Goal: Task Accomplishment & Management: Manage account settings

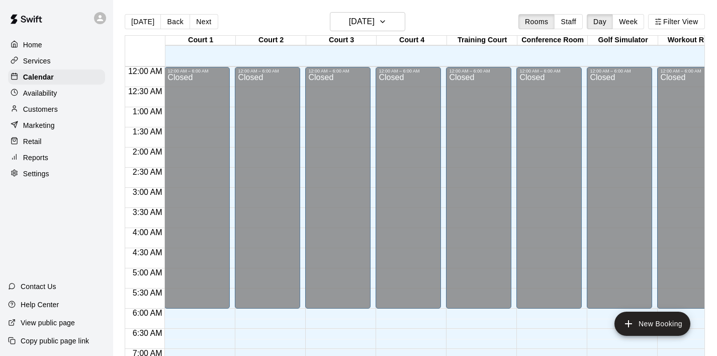
scroll to position [636, 0]
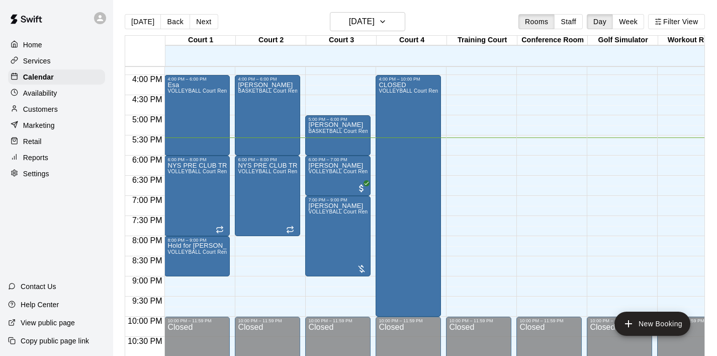
click at [44, 112] on p "Customers" at bounding box center [40, 109] width 35 height 10
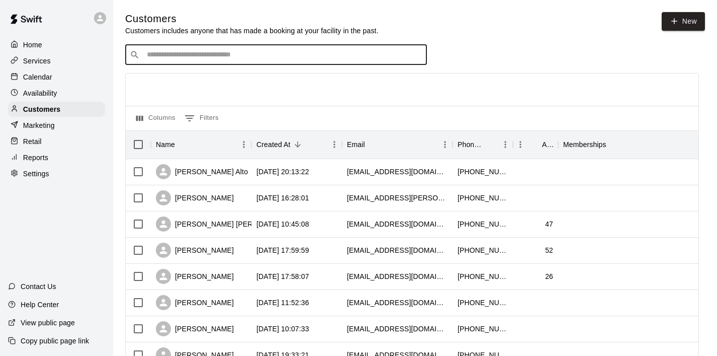
click at [255, 59] on input "Search customers by name or email" at bounding box center [283, 55] width 279 height 10
type input "******"
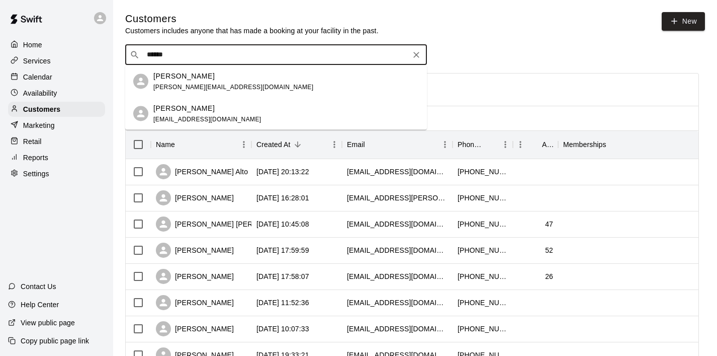
click at [221, 76] on div "[PERSON_NAME]" at bounding box center [233, 75] width 160 height 11
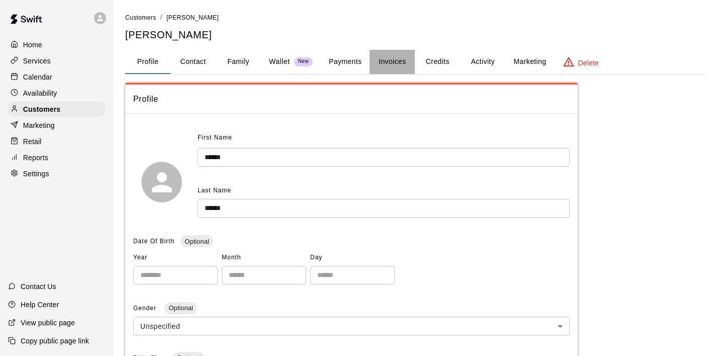
click at [395, 58] on button "Invoices" at bounding box center [392, 62] width 45 height 24
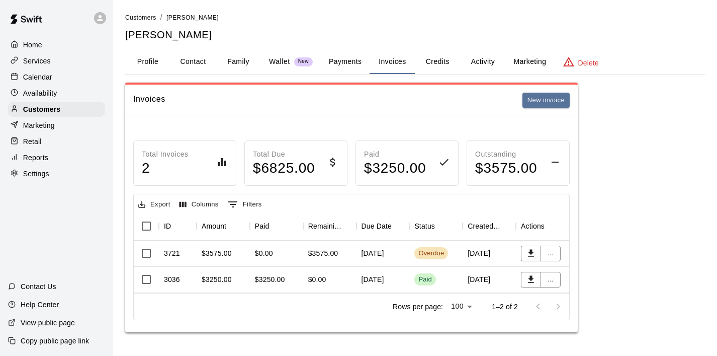
click at [221, 253] on div "$3575.00" at bounding box center [217, 253] width 30 height 10
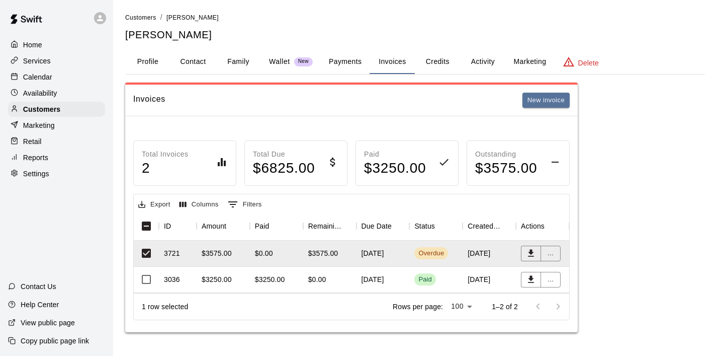
click at [351, 62] on button "Payments" at bounding box center [345, 62] width 49 height 24
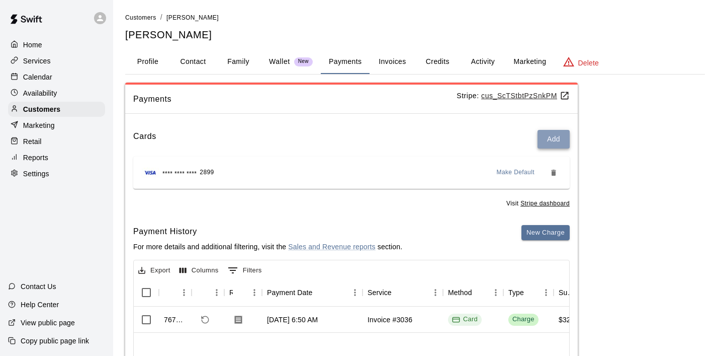
click at [545, 142] on button "Add" at bounding box center [554, 139] width 32 height 19
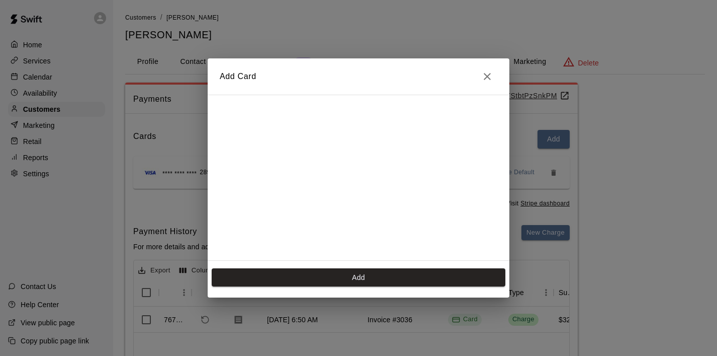
scroll to position [180, 0]
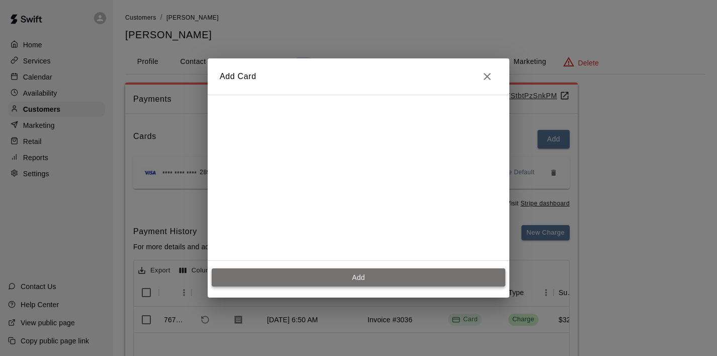
click at [353, 275] on button "Add" at bounding box center [359, 277] width 294 height 19
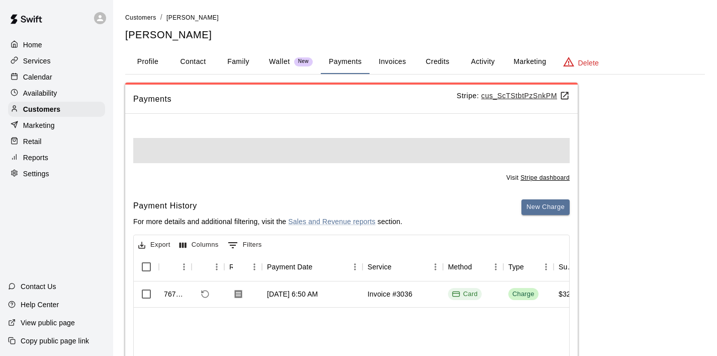
scroll to position [0, 0]
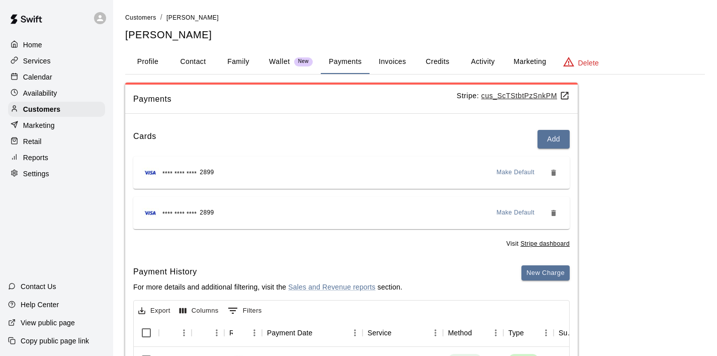
click at [230, 169] on div "**** **** **** 2899 Make Default" at bounding box center [351, 172] width 421 height 16
click at [196, 171] on span "**** **** ****" at bounding box center [179, 174] width 34 height 10
click at [182, 172] on span "**** **** ****" at bounding box center [179, 174] width 34 height 10
click at [56, 80] on div "Calendar" at bounding box center [56, 76] width 97 height 15
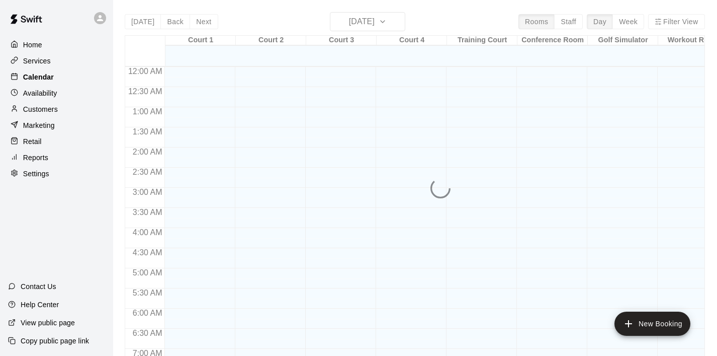
scroll to position [636, 0]
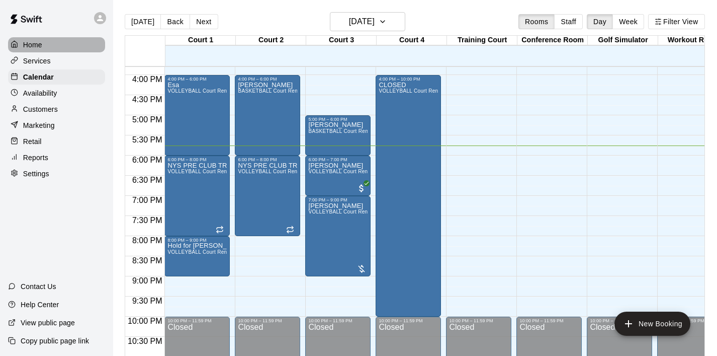
click at [37, 42] on p "Home" at bounding box center [32, 45] width 19 height 10
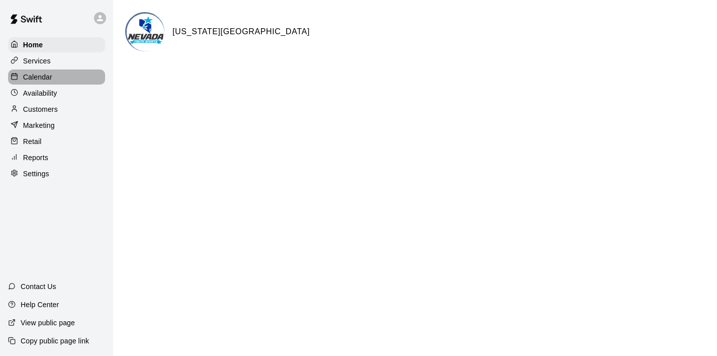
click at [38, 79] on p "Calendar" at bounding box center [37, 77] width 29 height 10
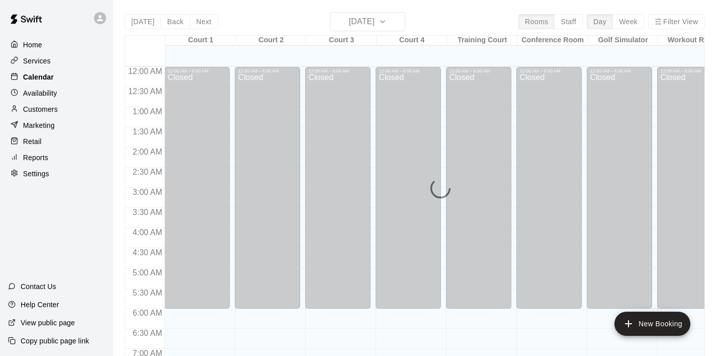
scroll to position [636, 0]
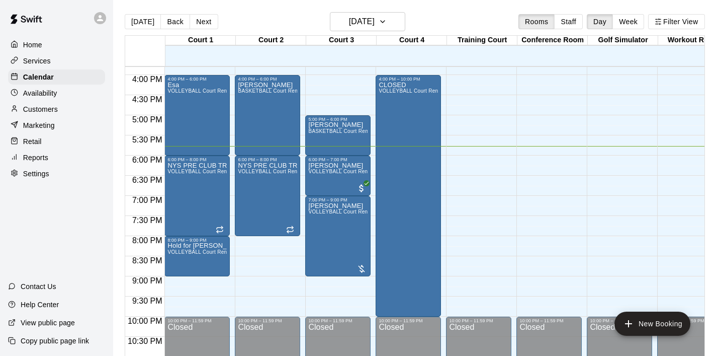
click at [38, 45] on p "Home" at bounding box center [32, 45] width 19 height 10
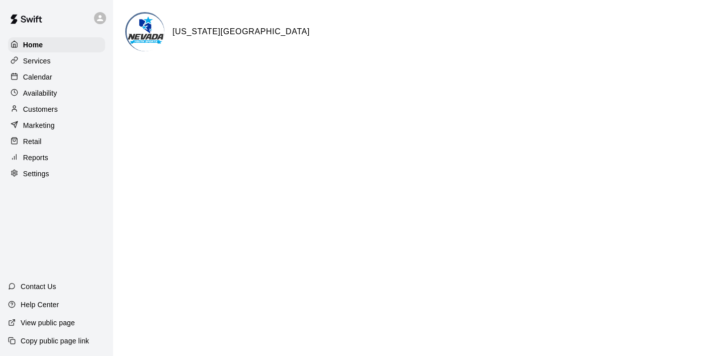
click at [46, 79] on p "Calendar" at bounding box center [37, 77] width 29 height 10
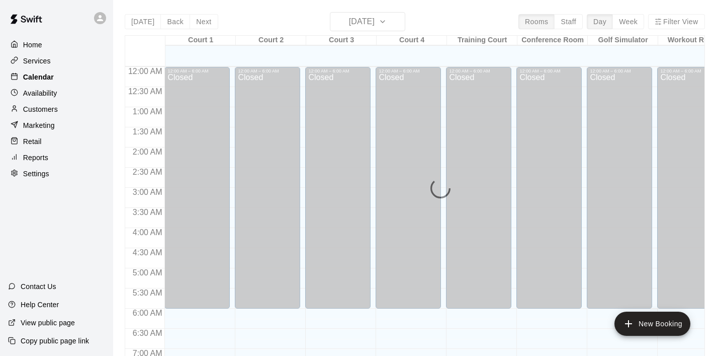
scroll to position [636, 0]
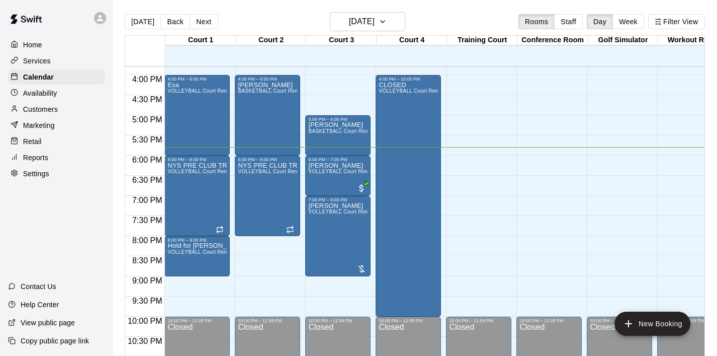
click at [28, 112] on p "Customers" at bounding box center [40, 109] width 35 height 10
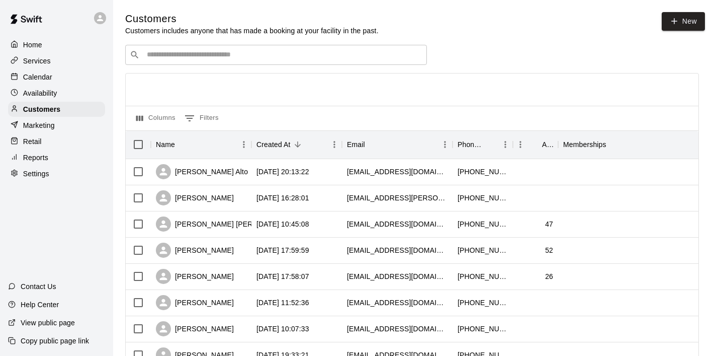
click at [195, 61] on div "​ ​" at bounding box center [276, 55] width 302 height 20
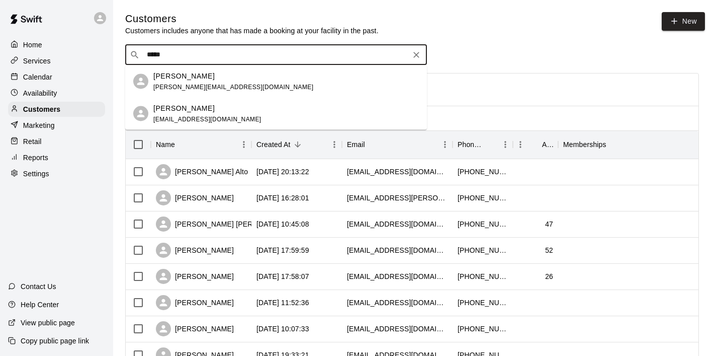
type input "******"
click at [187, 79] on p "[PERSON_NAME]" at bounding box center [183, 75] width 61 height 11
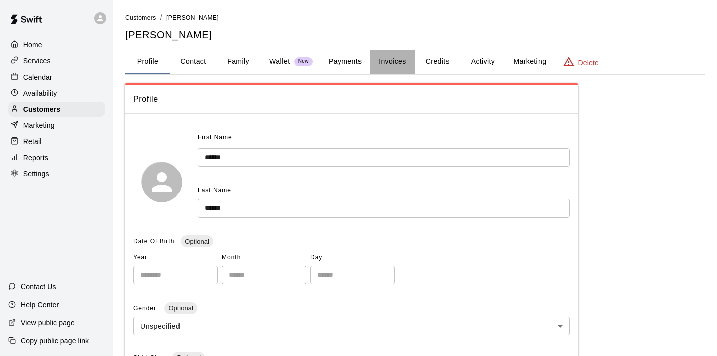
click at [391, 57] on button "Invoices" at bounding box center [392, 62] width 45 height 24
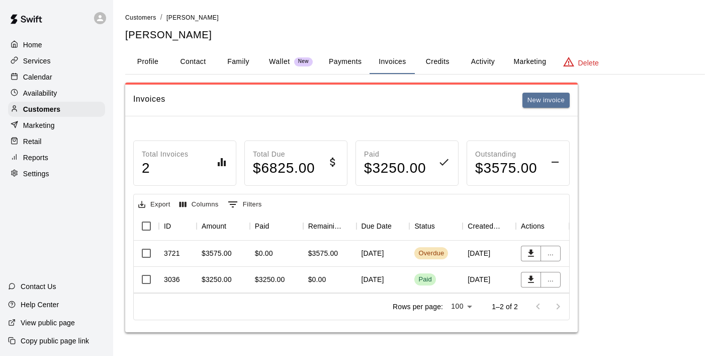
click at [211, 251] on div "$3575.00" at bounding box center [217, 253] width 30 height 10
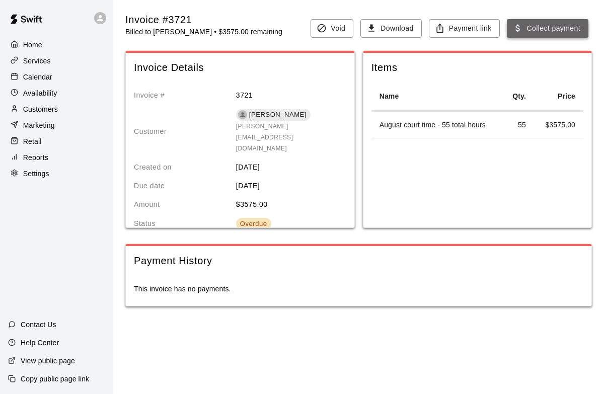
click at [539, 32] on button "Collect payment" at bounding box center [547, 28] width 81 height 19
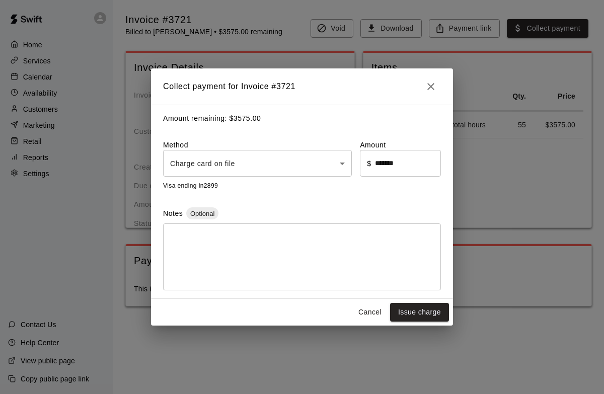
click at [345, 166] on body "Home Services Calendar Availability Customers Marketing Retail Reports Settings…" at bounding box center [302, 163] width 604 height 326
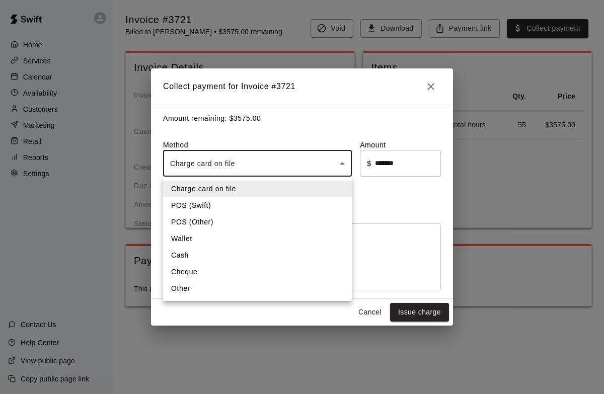
click at [356, 100] on div at bounding box center [302, 197] width 604 height 394
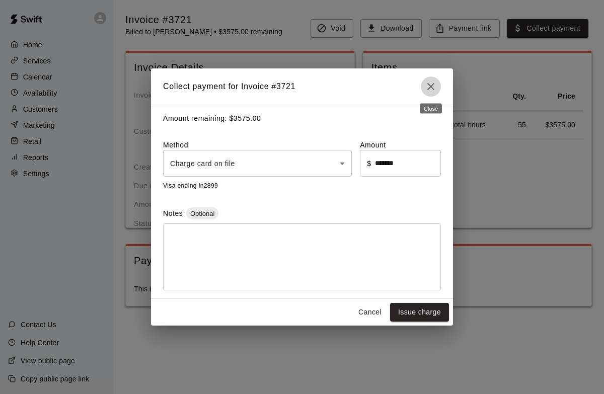
click at [429, 92] on icon "Close" at bounding box center [431, 86] width 12 height 12
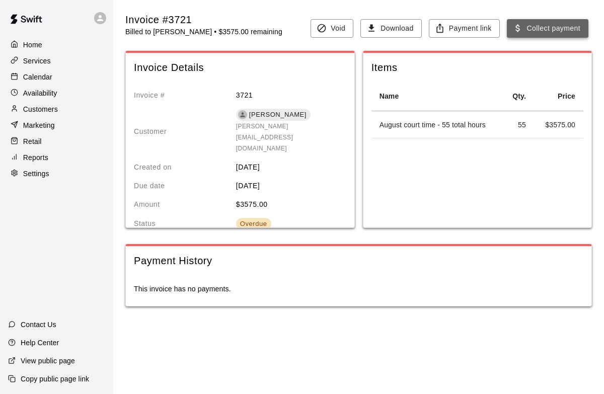
click at [552, 32] on button "Collect payment" at bounding box center [547, 28] width 81 height 19
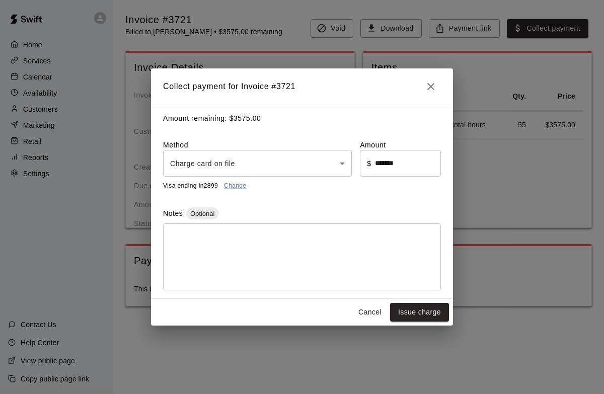
click at [274, 172] on body "Home Services Calendar Availability Customers Marketing Retail Reports Settings…" at bounding box center [302, 163] width 604 height 326
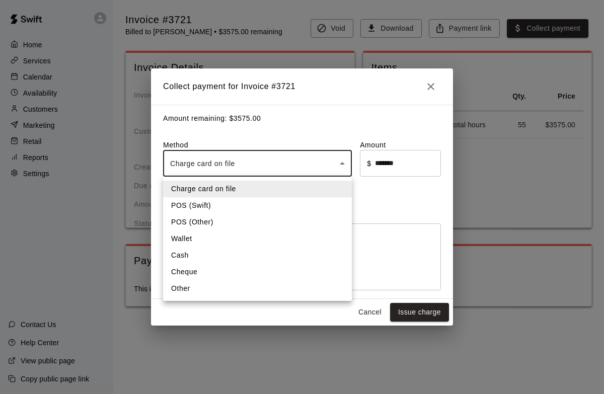
click at [325, 134] on div at bounding box center [302, 197] width 604 height 394
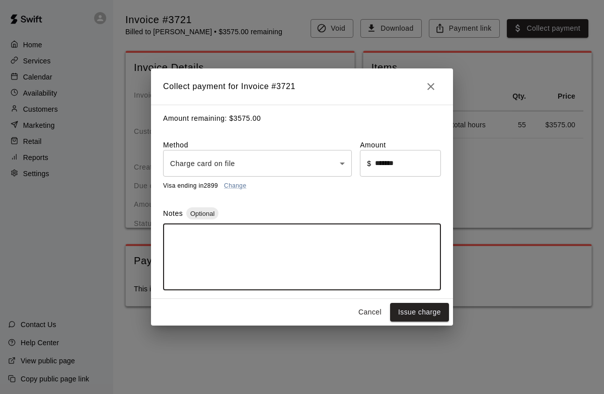
click at [219, 251] on textarea at bounding box center [302, 257] width 264 height 50
type textarea "**********"
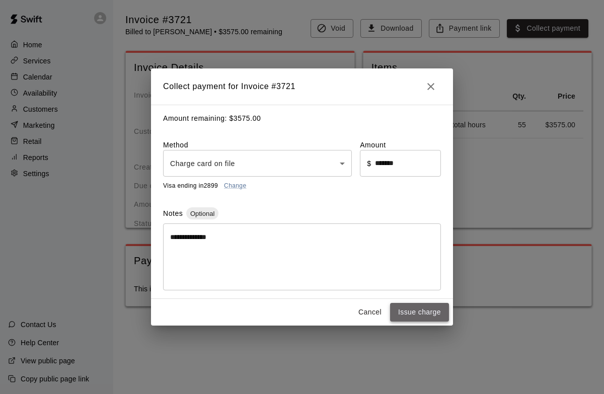
click at [432, 309] on button "Issue charge" at bounding box center [419, 312] width 59 height 19
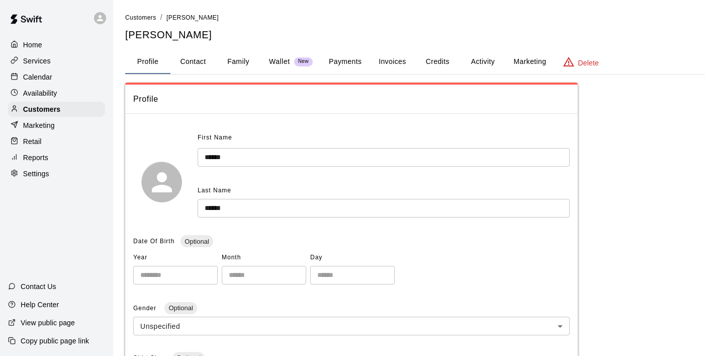
click at [394, 61] on button "Invoices" at bounding box center [392, 62] width 45 height 24
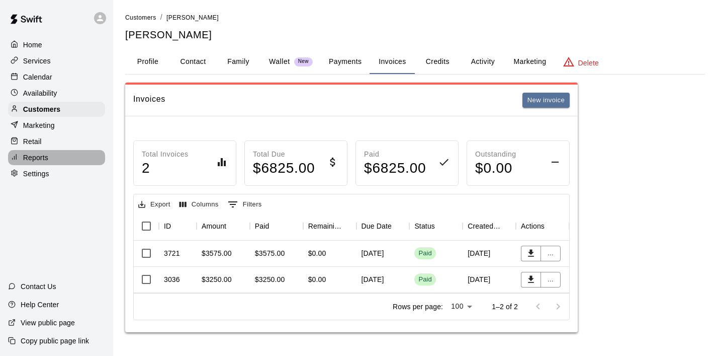
click at [28, 156] on p "Reports" at bounding box center [35, 157] width 25 height 10
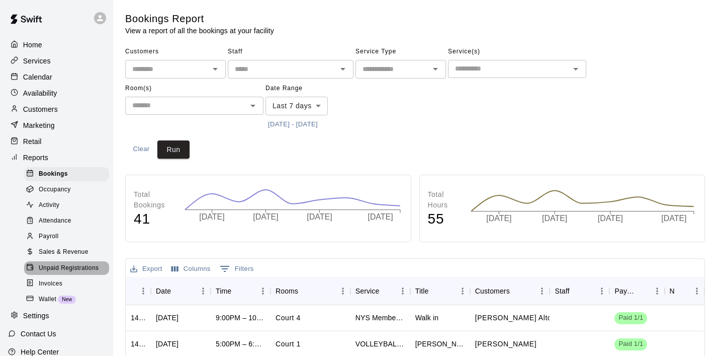
click at [53, 274] on div "Unpaid Registrations" at bounding box center [66, 268] width 85 height 14
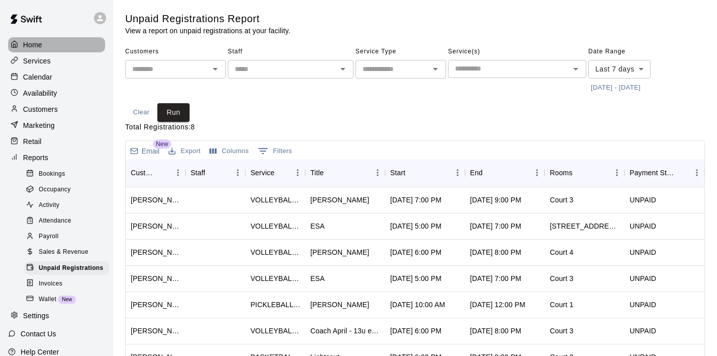
click at [33, 50] on div "Home" at bounding box center [56, 44] width 97 height 15
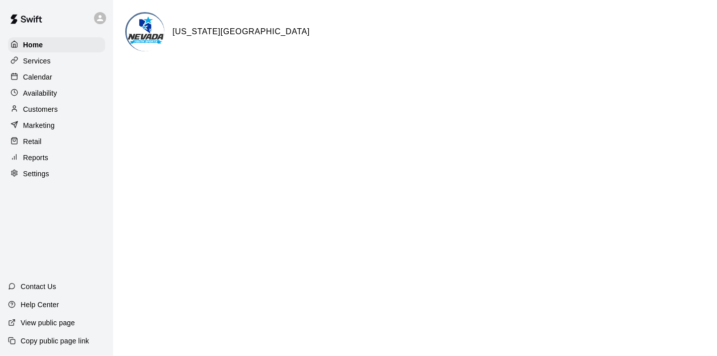
click at [40, 60] on p "Services" at bounding box center [37, 61] width 28 height 10
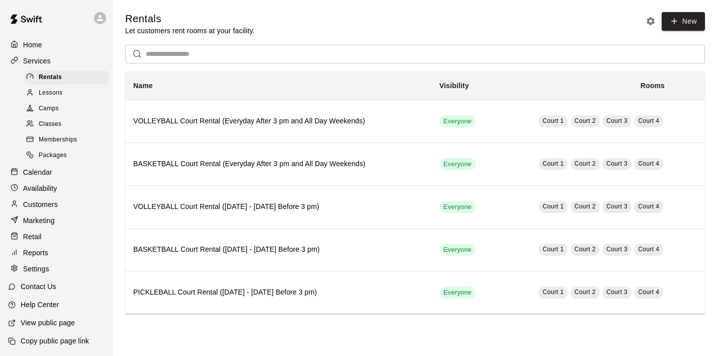
click at [47, 166] on div "Calendar" at bounding box center [56, 171] width 97 height 15
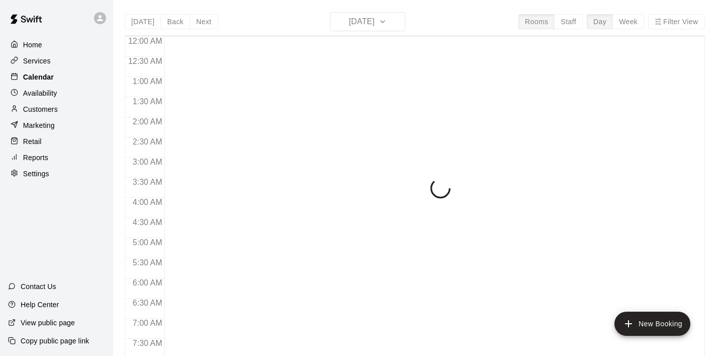
scroll to position [636, 0]
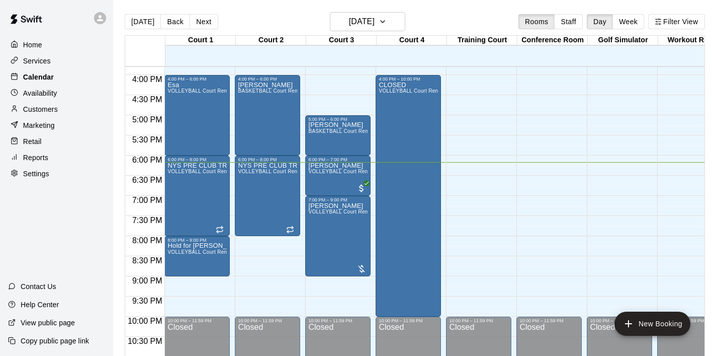
click at [46, 77] on p "Calendar" at bounding box center [38, 77] width 31 height 10
click at [387, 21] on icon "button" at bounding box center [383, 22] width 8 height 12
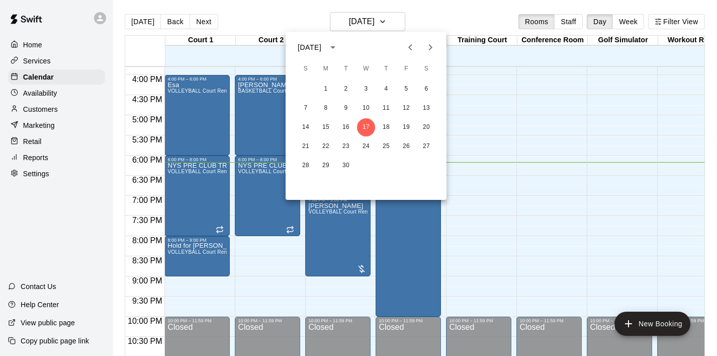
click at [426, 43] on icon "Next month" at bounding box center [431, 47] width 12 height 12
click at [431, 46] on icon "Next month" at bounding box center [431, 47] width 4 height 6
click at [429, 47] on icon "Next month" at bounding box center [431, 47] width 12 height 12
click at [426, 121] on button "20" at bounding box center [427, 127] width 18 height 18
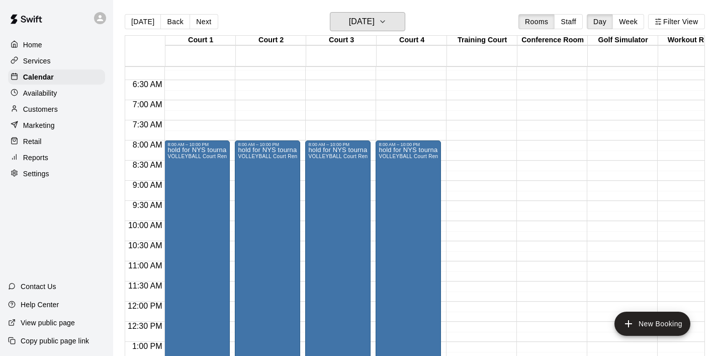
scroll to position [249, 0]
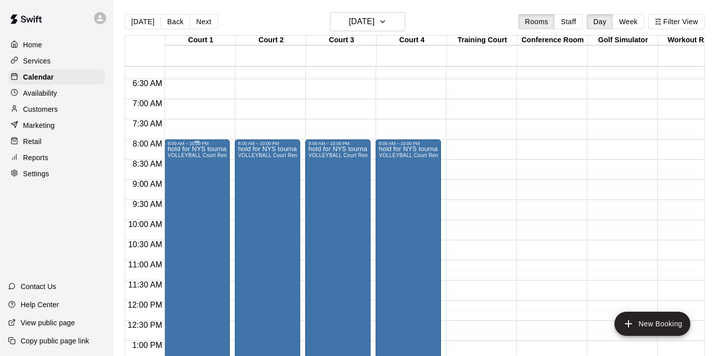
click at [207, 182] on div "hold for NYS tournament VOLLEYBALL Court Rental (Everyday After 3 pm and All Da…" at bounding box center [197, 324] width 59 height 356
click at [180, 152] on icon "edit" at bounding box center [178, 156] width 9 height 9
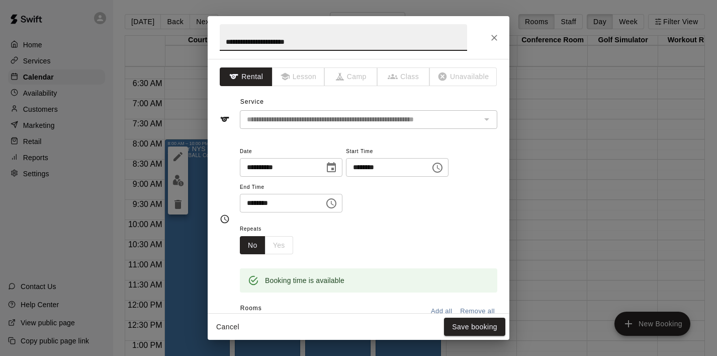
click at [342, 203] on button "Choose time, selected time is 10:00 PM" at bounding box center [331, 203] width 20 height 20
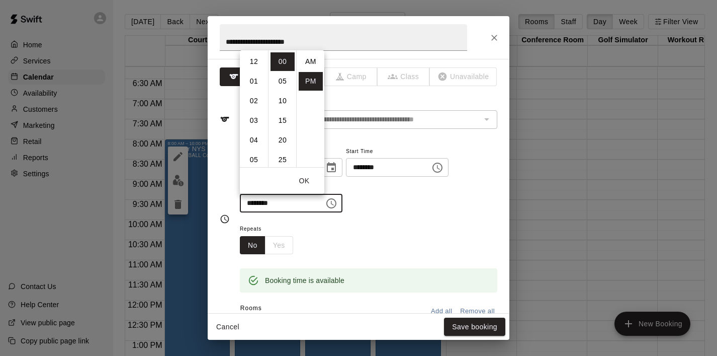
scroll to position [18, 0]
click at [286, 61] on li "00" at bounding box center [283, 61] width 24 height 19
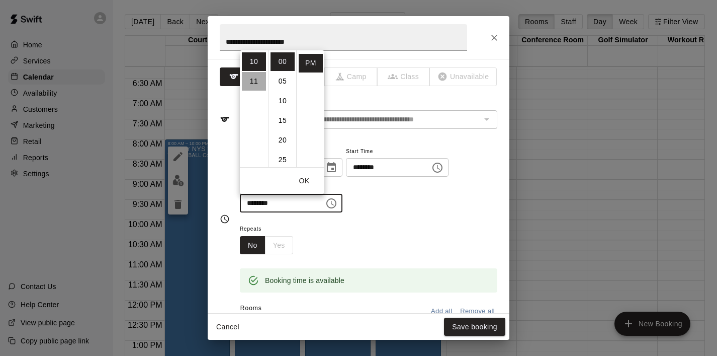
click at [255, 80] on li "11" at bounding box center [254, 81] width 24 height 19
click at [254, 60] on li "12" at bounding box center [254, 61] width 24 height 19
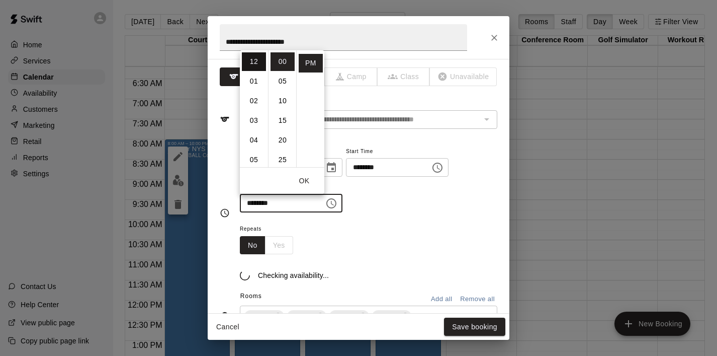
type input "********"
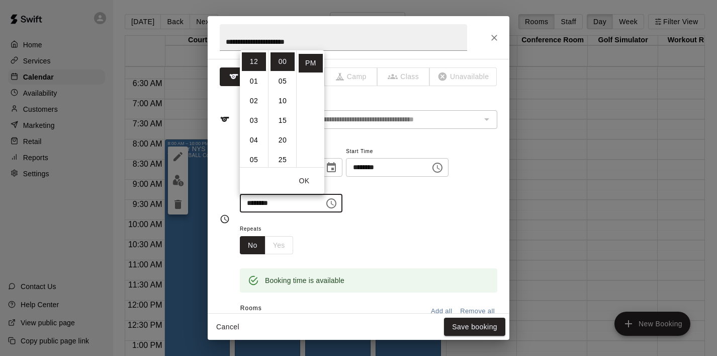
click at [304, 182] on button "OK" at bounding box center [304, 181] width 32 height 19
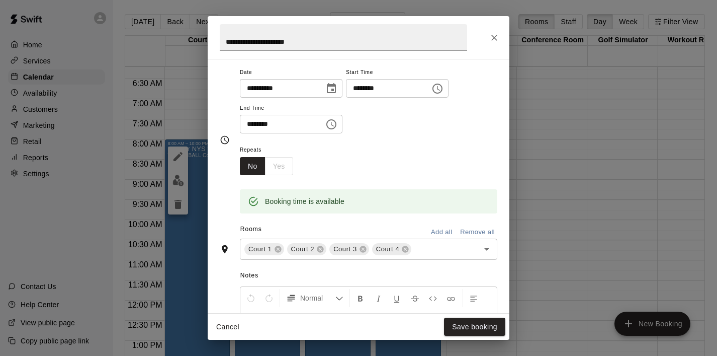
scroll to position [78, 0]
click at [484, 327] on button "Save booking" at bounding box center [474, 326] width 61 height 19
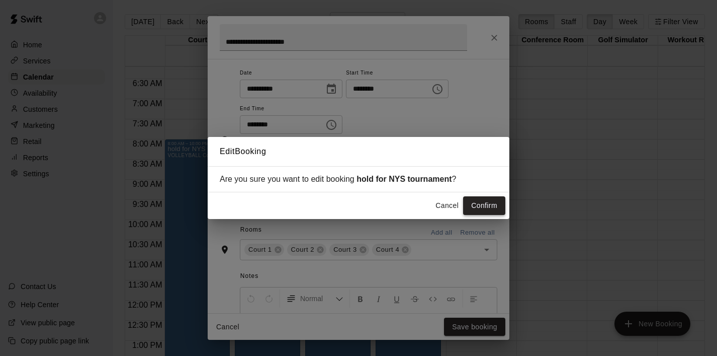
click at [496, 204] on button "Confirm" at bounding box center [484, 205] width 42 height 19
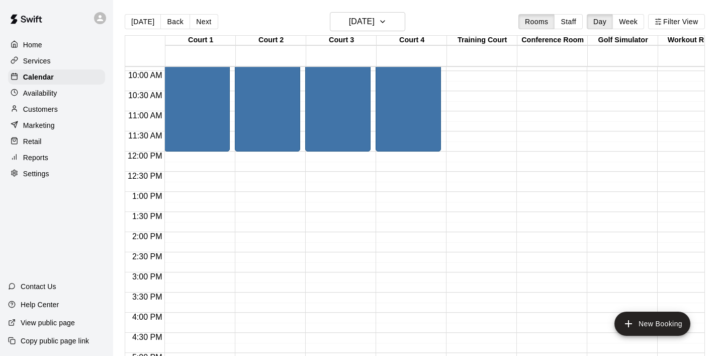
scroll to position [406, 0]
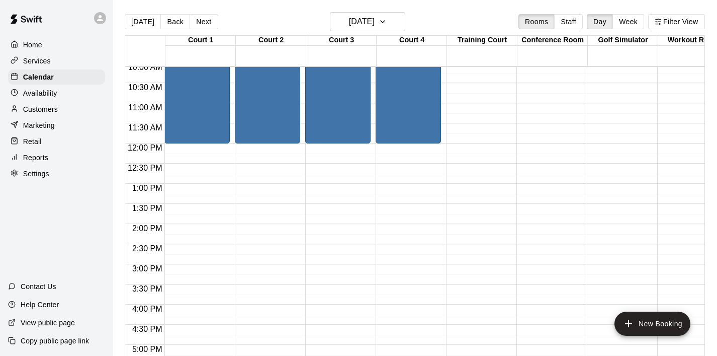
click at [176, 152] on div "12:00 AM – 6:00 AM Closed 8:00 AM – 12:00 PM hold for NYS tournament VOLLEYBALL…" at bounding box center [196, 143] width 65 height 966
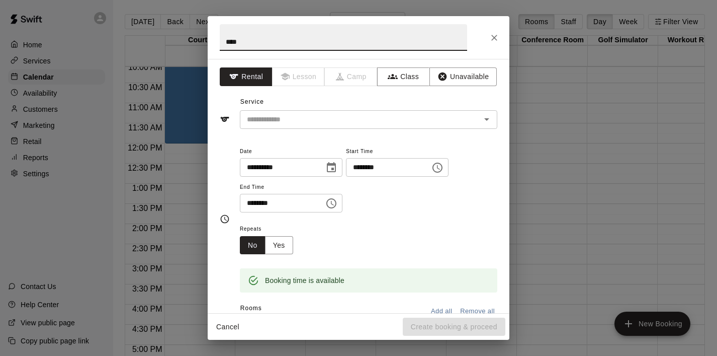
type input "****"
click at [297, 108] on div "Service ​" at bounding box center [359, 111] width 278 height 35
click at [294, 112] on div "​" at bounding box center [369, 119] width 258 height 19
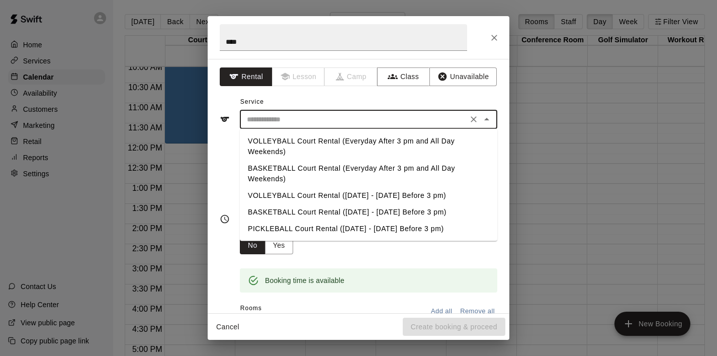
click at [299, 138] on li "VOLLEYBALL Court Rental (Everyday After 3 pm and All Day Weekends)" at bounding box center [369, 146] width 258 height 27
type input "**********"
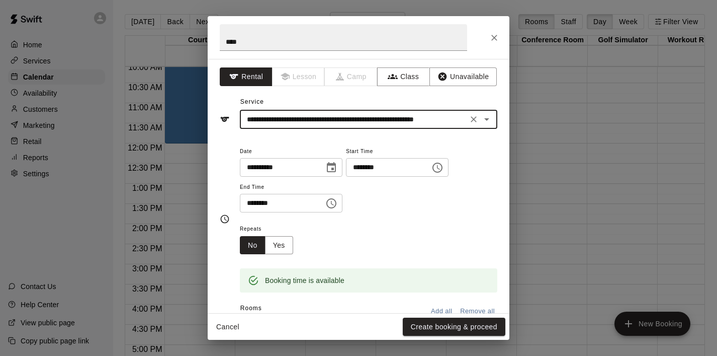
click at [444, 172] on icon "Choose time, selected time is 12:00 PM" at bounding box center [438, 167] width 12 height 12
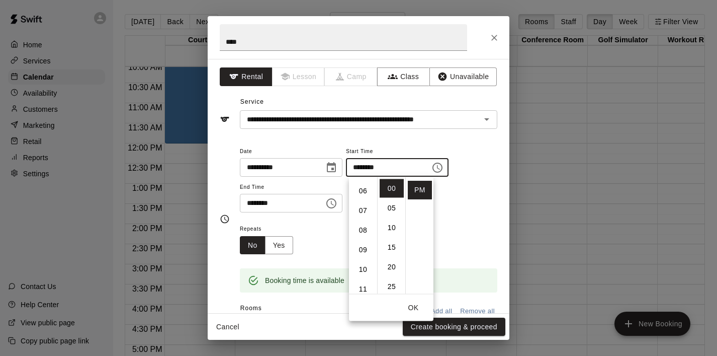
scroll to position [0, 0]
click at [416, 303] on button "OK" at bounding box center [413, 307] width 32 height 19
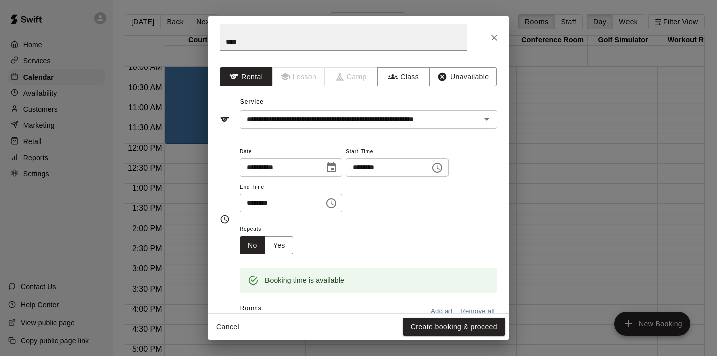
click at [338, 203] on icon "Choose time, selected time is 12:30 PM" at bounding box center [331, 203] width 12 height 12
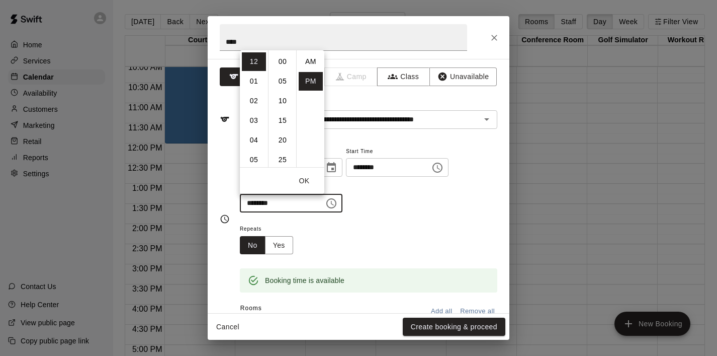
scroll to position [18, 0]
click at [257, 140] on li "07" at bounding box center [254, 141] width 24 height 19
click at [282, 61] on li "00" at bounding box center [283, 61] width 24 height 19
type input "********"
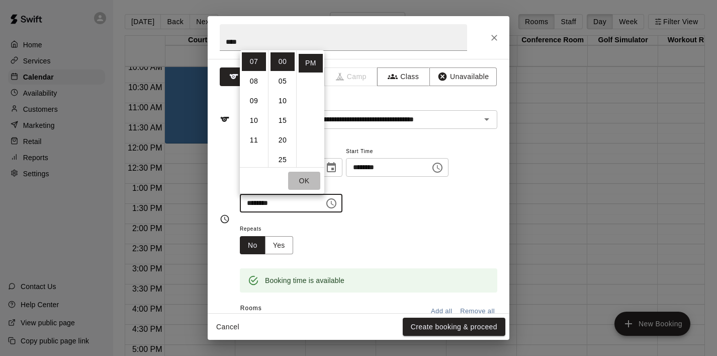
click at [304, 181] on button "OK" at bounding box center [304, 181] width 32 height 19
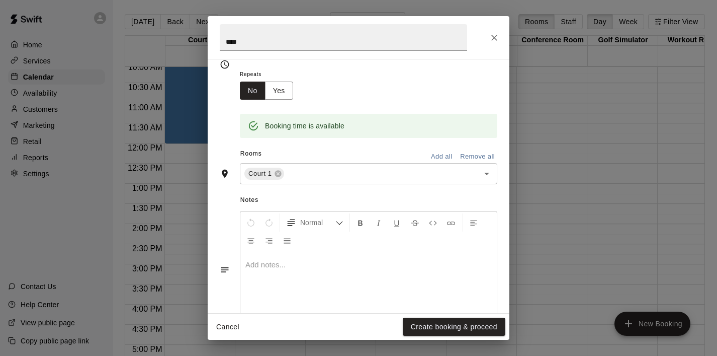
scroll to position [155, 0]
click at [485, 175] on icon "Open" at bounding box center [487, 173] width 12 height 12
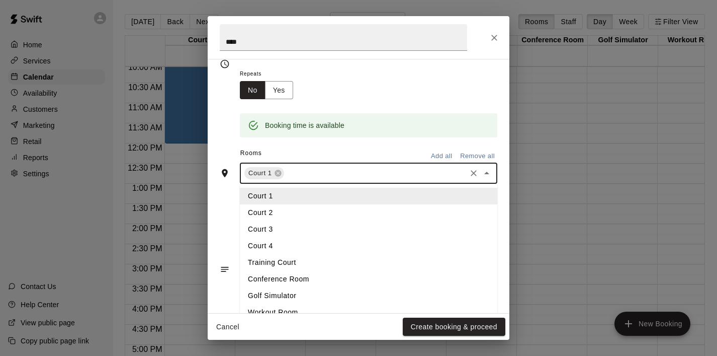
click at [375, 211] on li "Court 2" at bounding box center [369, 212] width 258 height 17
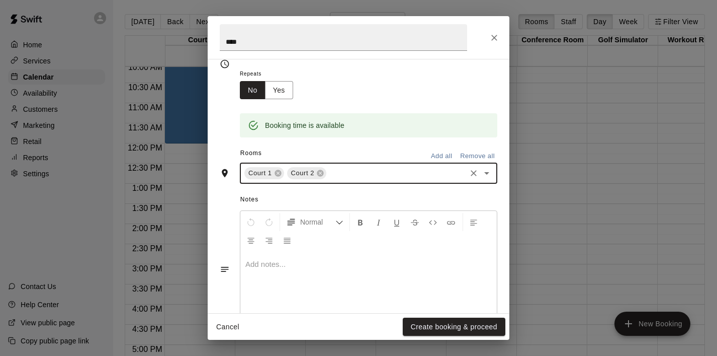
click at [485, 170] on icon "Open" at bounding box center [487, 173] width 12 height 12
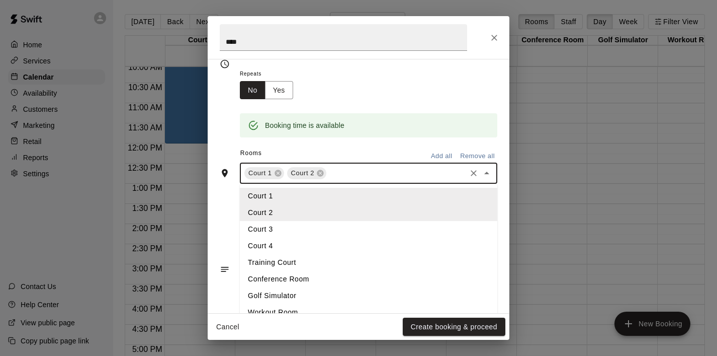
click at [383, 228] on li "Court 3" at bounding box center [369, 229] width 258 height 17
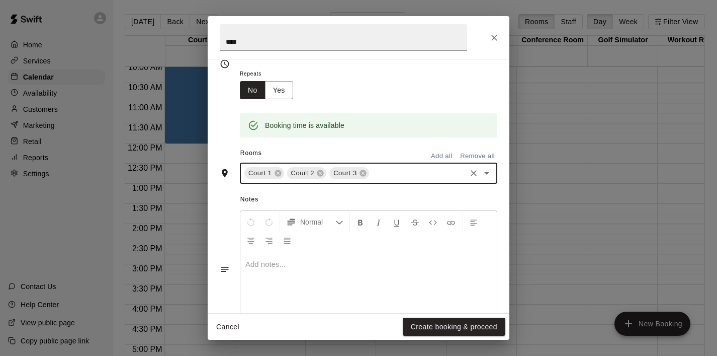
click at [489, 175] on icon "Open" at bounding box center [487, 173] width 12 height 12
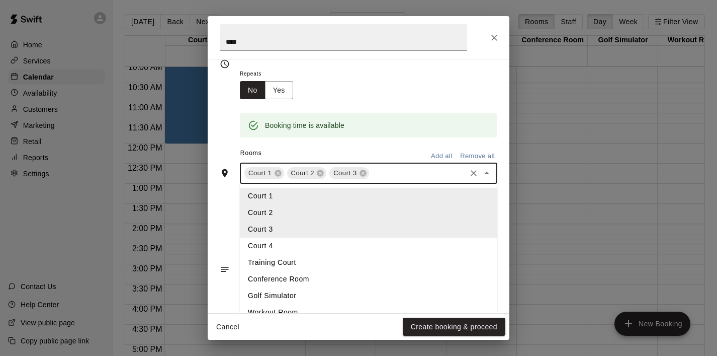
click at [373, 249] on li "Court 4" at bounding box center [369, 245] width 258 height 17
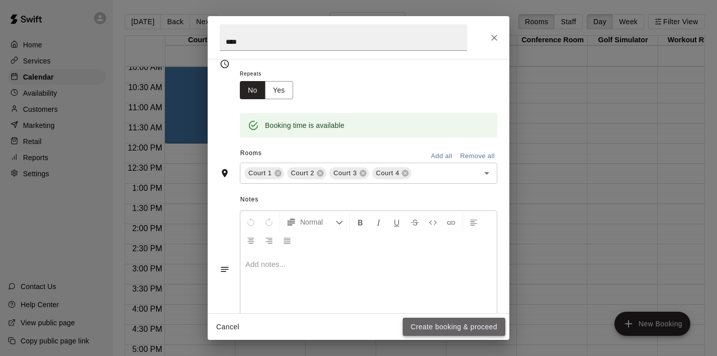
click at [416, 324] on button "Create booking & proceed" at bounding box center [454, 326] width 103 height 19
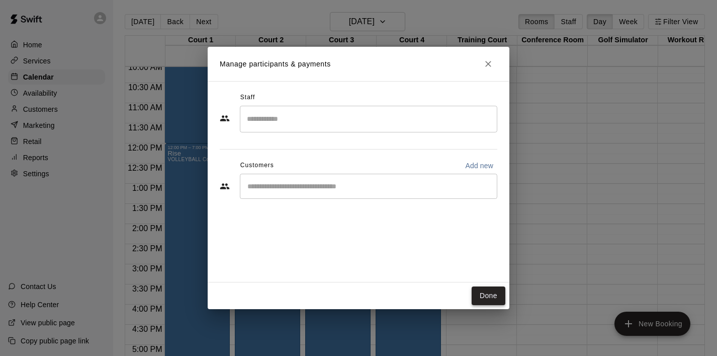
click at [484, 296] on button "Done" at bounding box center [489, 295] width 34 height 19
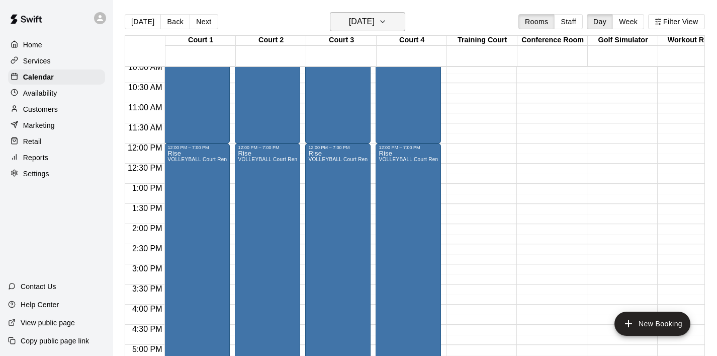
click at [387, 19] on icon "button" at bounding box center [383, 22] width 8 height 12
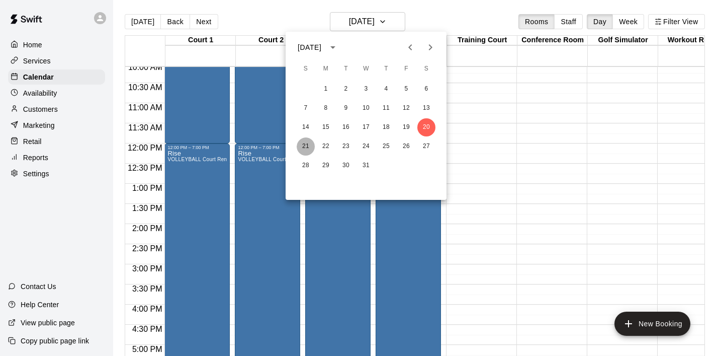
click at [302, 144] on button "21" at bounding box center [306, 146] width 18 height 18
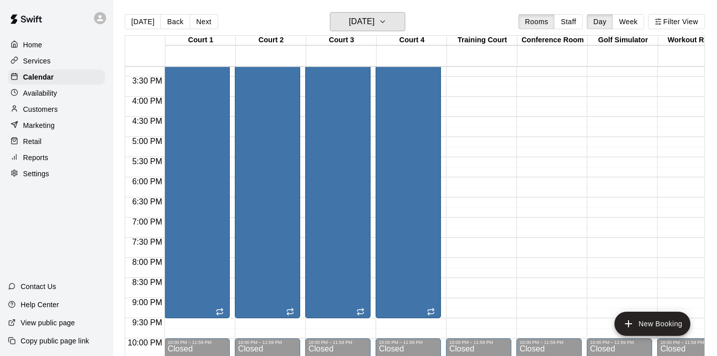
scroll to position [616, 0]
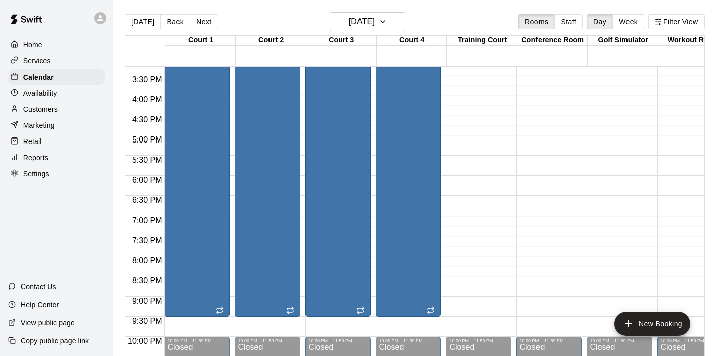
click at [211, 204] on div "RISE - Season 6 Court Rental: NYS Community Club / League Volleyball (After 3 p…" at bounding box center [197, 99] width 59 height 356
click at [181, 15] on icon "edit" at bounding box center [178, 18] width 9 height 9
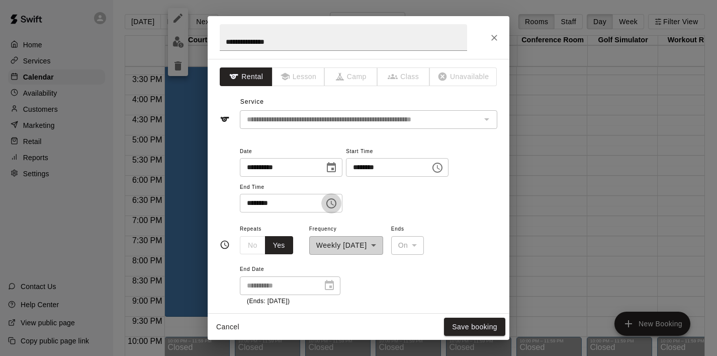
click at [334, 204] on icon "Choose time, selected time is 9:30 PM" at bounding box center [331, 203] width 12 height 12
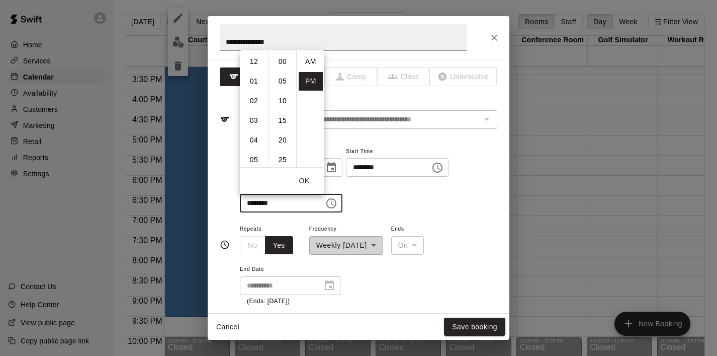
scroll to position [18, 0]
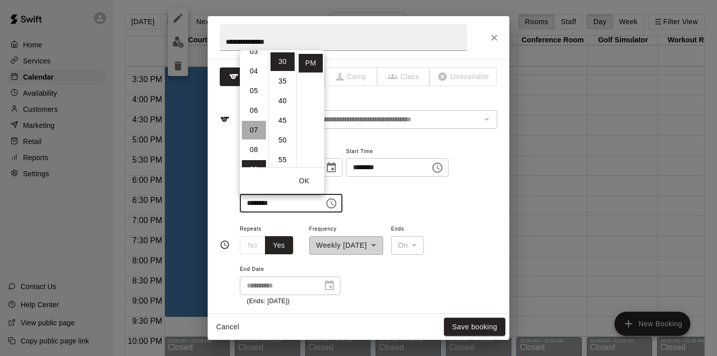
click at [256, 126] on li "07" at bounding box center [254, 130] width 24 height 19
click at [281, 60] on li "00" at bounding box center [283, 61] width 24 height 19
type input "********"
click at [302, 179] on button "OK" at bounding box center [304, 181] width 32 height 19
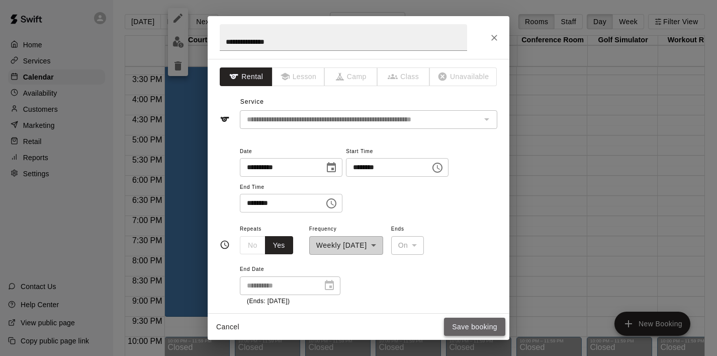
click at [492, 326] on button "Save booking" at bounding box center [474, 326] width 61 height 19
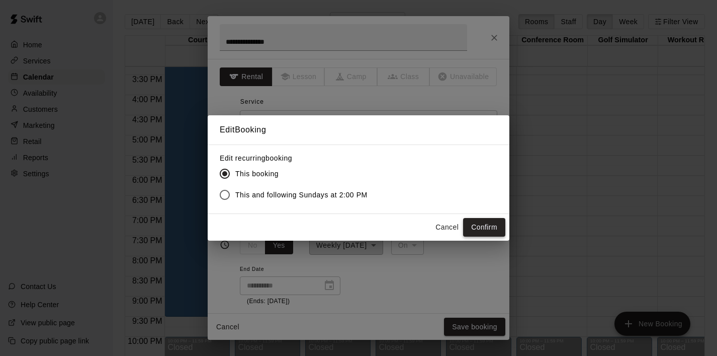
click at [486, 229] on button "Confirm" at bounding box center [484, 227] width 42 height 19
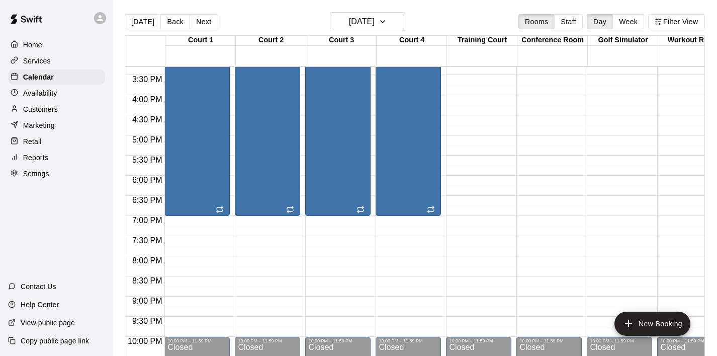
click at [37, 40] on p "Home" at bounding box center [32, 45] width 19 height 10
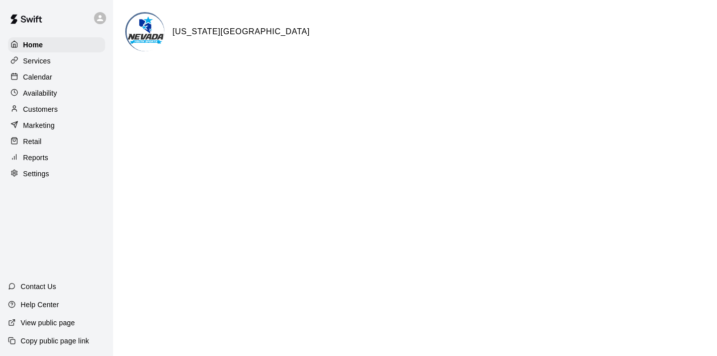
click at [47, 76] on p "Calendar" at bounding box center [37, 77] width 29 height 10
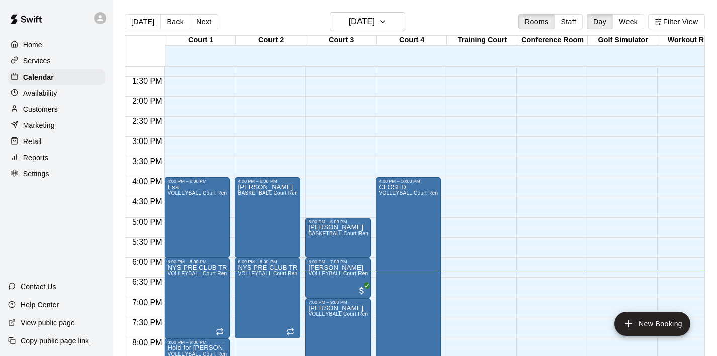
scroll to position [586, 0]
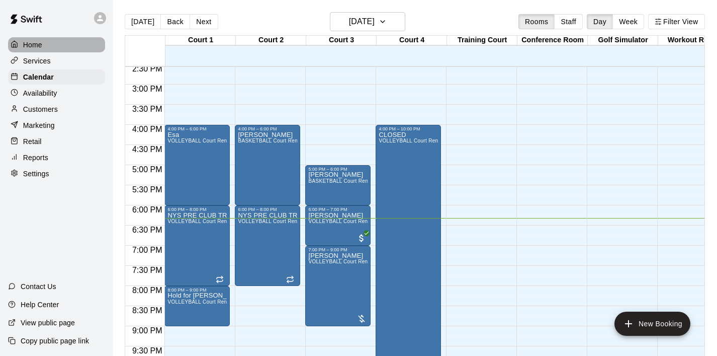
click at [48, 42] on div "Home" at bounding box center [56, 44] width 97 height 15
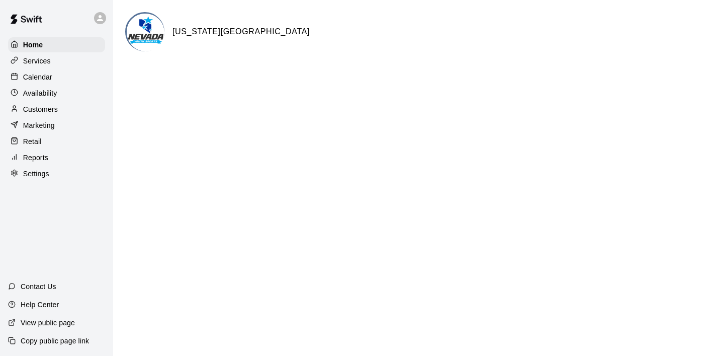
click at [39, 79] on p "Calendar" at bounding box center [37, 77] width 29 height 10
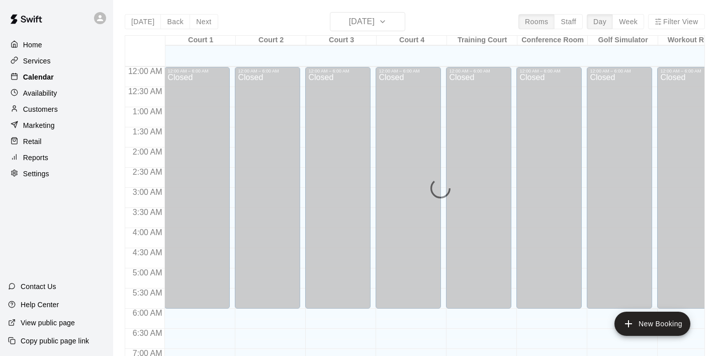
scroll to position [636, 0]
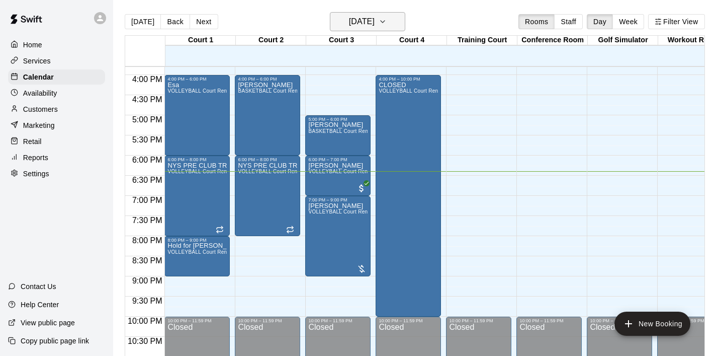
click at [387, 23] on icon "button" at bounding box center [383, 22] width 8 height 12
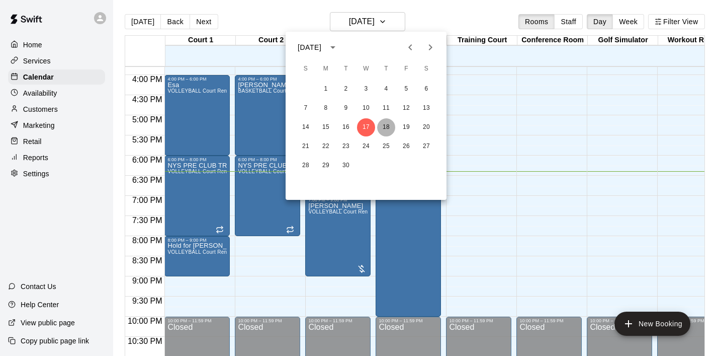
click at [385, 122] on button "18" at bounding box center [386, 127] width 18 height 18
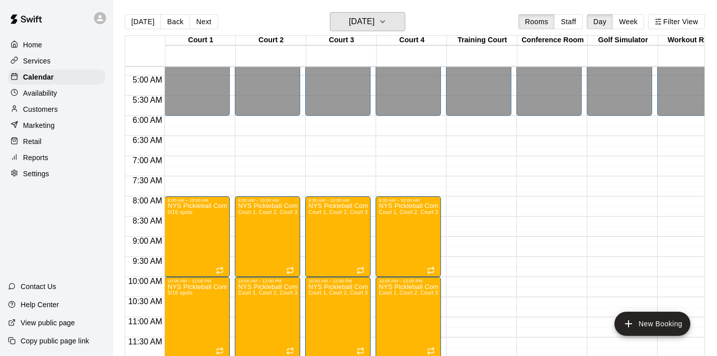
scroll to position [195, 0]
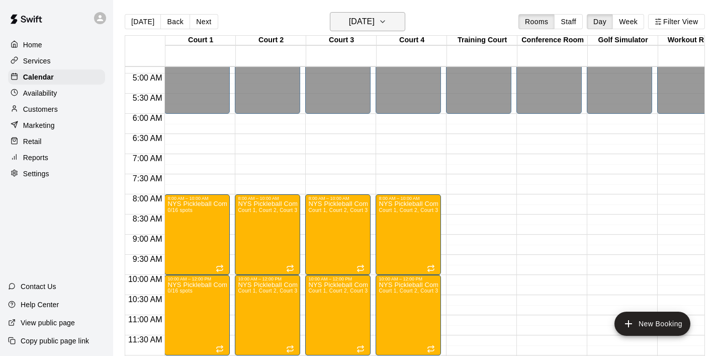
click at [387, 20] on icon "button" at bounding box center [383, 22] width 8 height 12
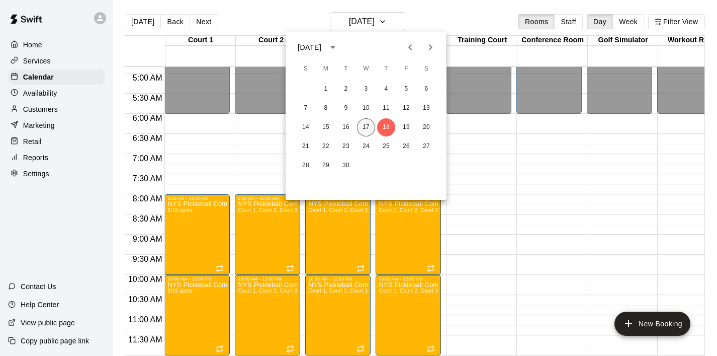
click at [366, 124] on button "17" at bounding box center [366, 127] width 18 height 18
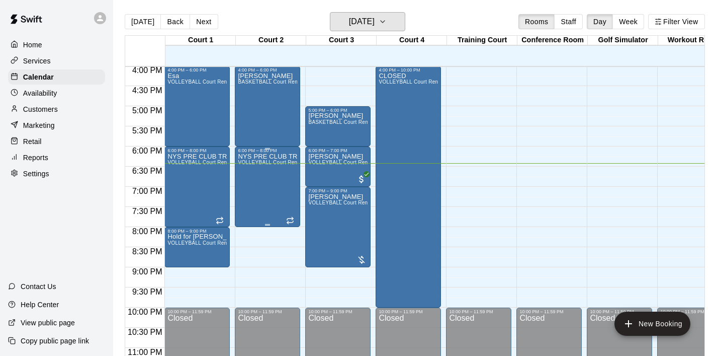
scroll to position [645, 0]
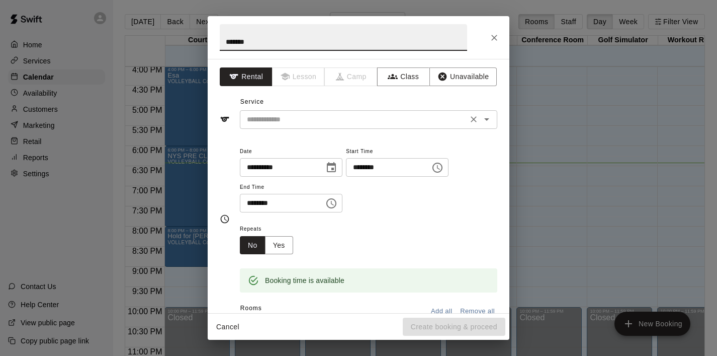
type input "******"
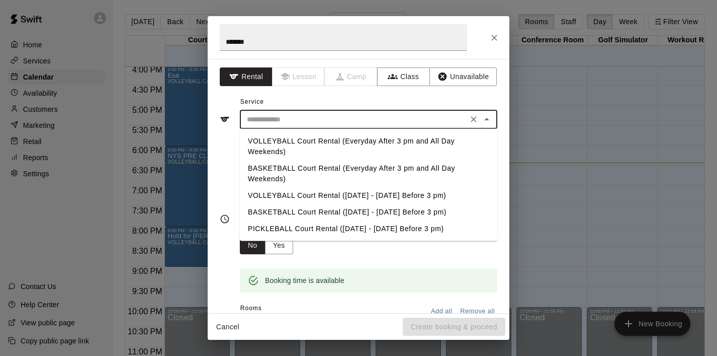
click at [288, 121] on input "text" at bounding box center [354, 119] width 222 height 13
click at [285, 168] on li "BASKETBALL Court Rental (Everyday After 3 pm and All Day Weekends)" at bounding box center [369, 173] width 258 height 27
type input "**********"
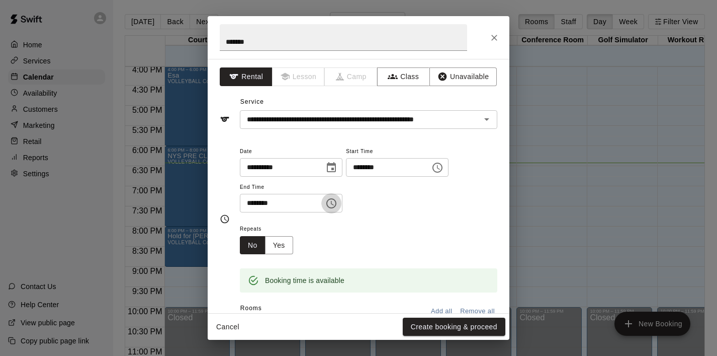
click at [329, 200] on icon "Choose time, selected time is 8:30 PM" at bounding box center [331, 203] width 12 height 12
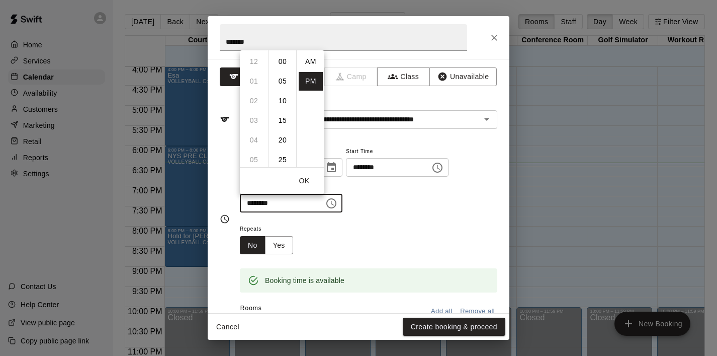
scroll to position [18, 0]
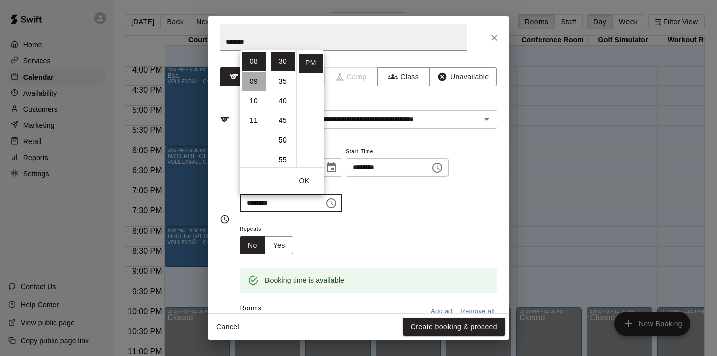
click at [255, 84] on li "09" at bounding box center [254, 81] width 24 height 19
click at [281, 62] on li "00" at bounding box center [283, 61] width 24 height 19
type input "********"
click at [308, 184] on button "OK" at bounding box center [304, 181] width 32 height 19
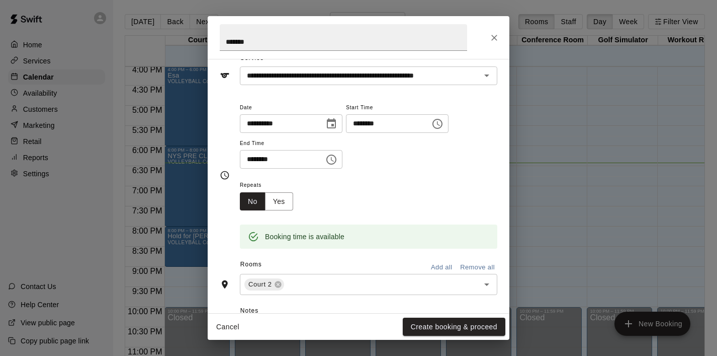
scroll to position [46, 0]
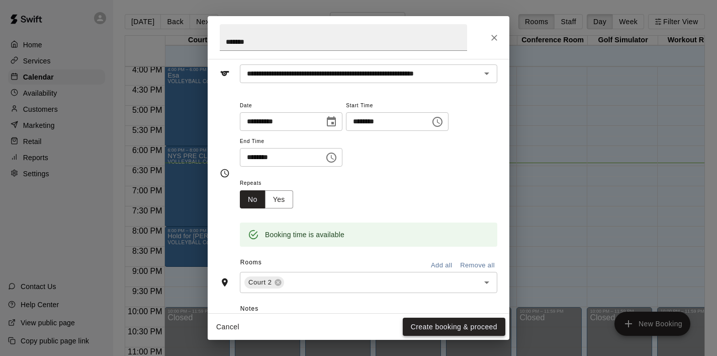
click at [458, 322] on button "Create booking & proceed" at bounding box center [454, 326] width 103 height 19
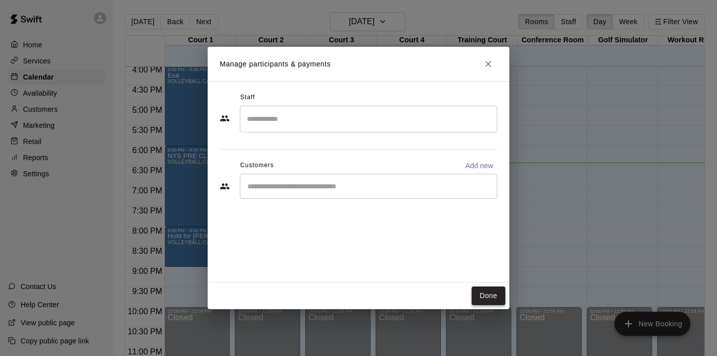
click at [498, 292] on button "Done" at bounding box center [489, 295] width 34 height 19
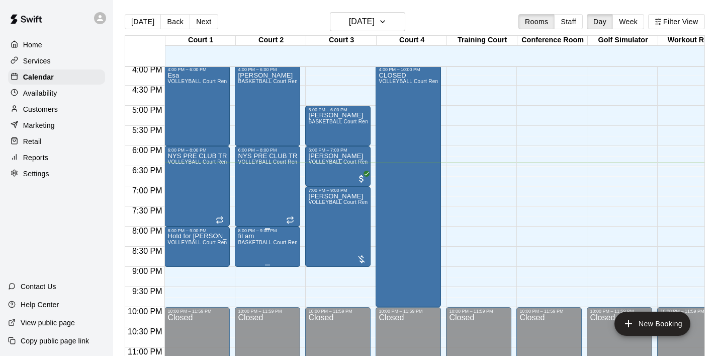
click at [248, 240] on icon "edit" at bounding box center [248, 244] width 12 height 12
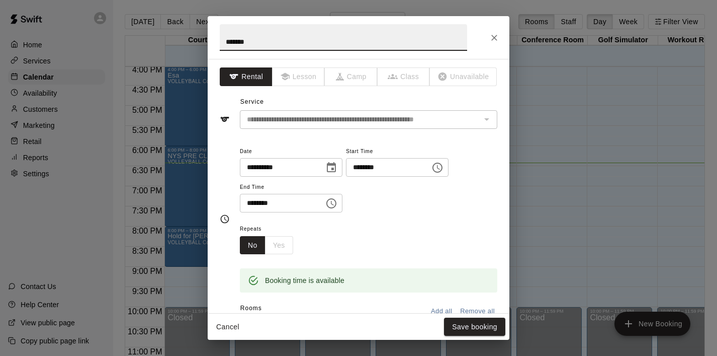
click at [336, 202] on icon "Choose time, selected time is 9:00 PM" at bounding box center [331, 203] width 12 height 12
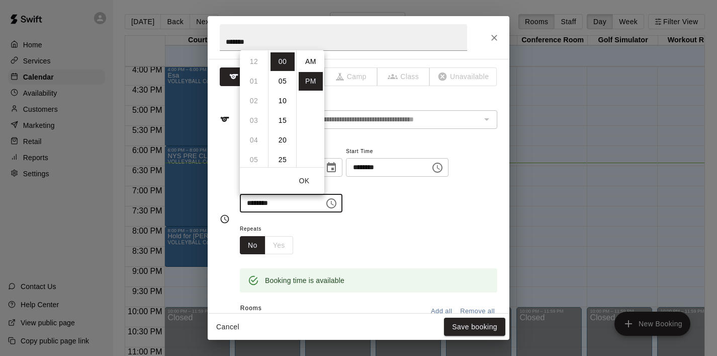
scroll to position [18, 0]
click at [258, 82] on li "10" at bounding box center [254, 81] width 24 height 19
type input "********"
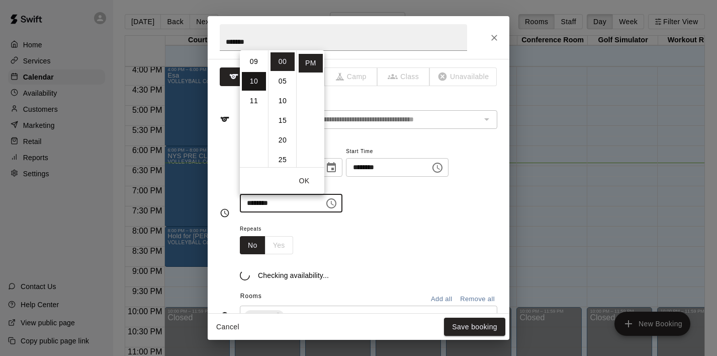
scroll to position [196, 0]
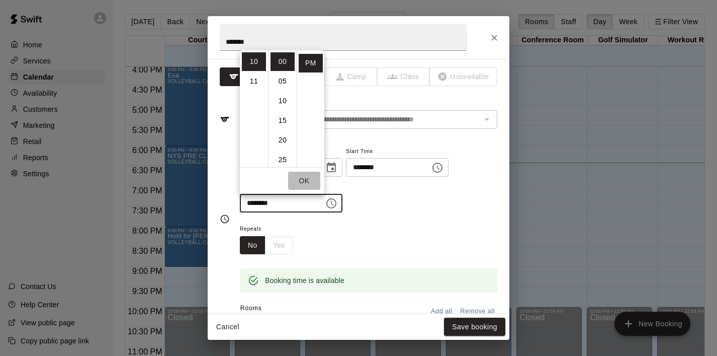
click at [308, 181] on button "OK" at bounding box center [304, 181] width 32 height 19
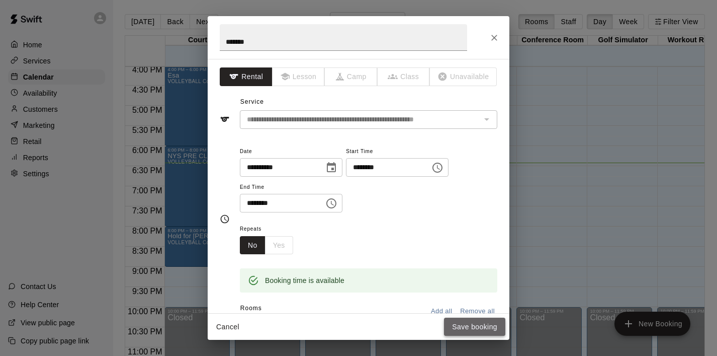
click at [490, 332] on button "Save booking" at bounding box center [474, 326] width 61 height 19
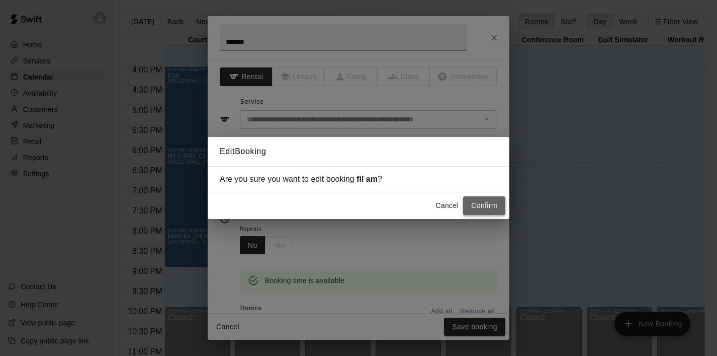
click at [486, 204] on button "Confirm" at bounding box center [484, 205] width 42 height 19
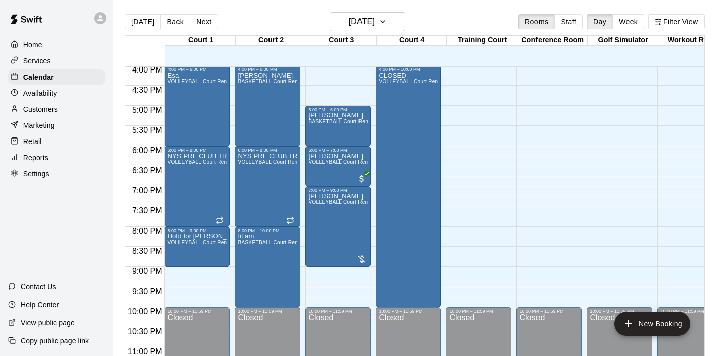
click at [32, 44] on p "Home" at bounding box center [32, 45] width 19 height 10
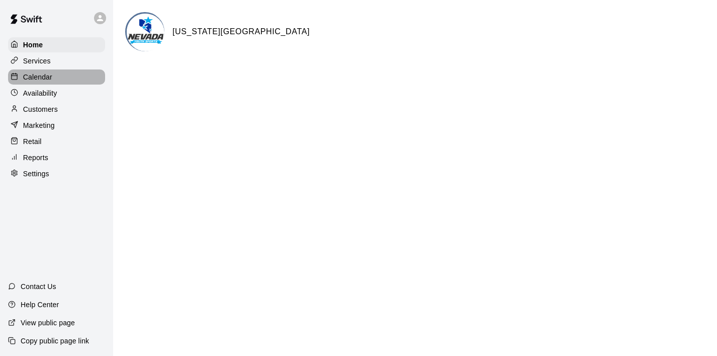
click at [40, 73] on p "Calendar" at bounding box center [37, 77] width 29 height 10
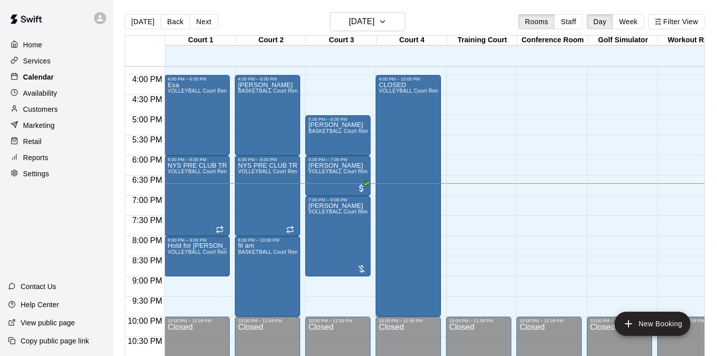
scroll to position [636, 0]
